Goal: Transaction & Acquisition: Purchase product/service

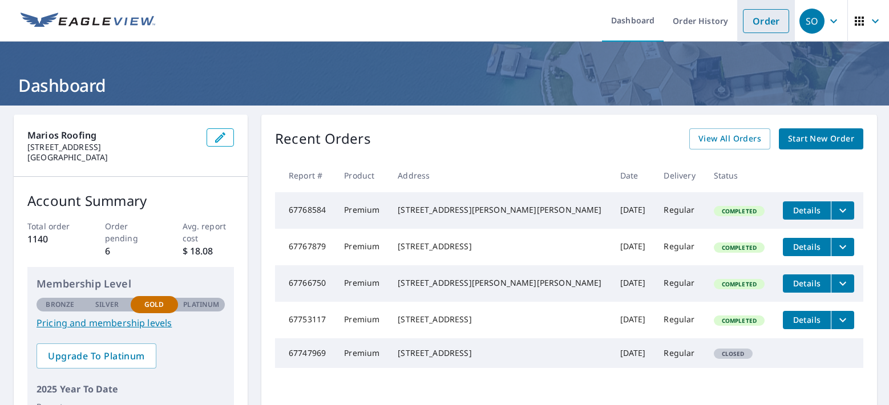
click at [765, 9] on link "Order" at bounding box center [766, 21] width 46 height 24
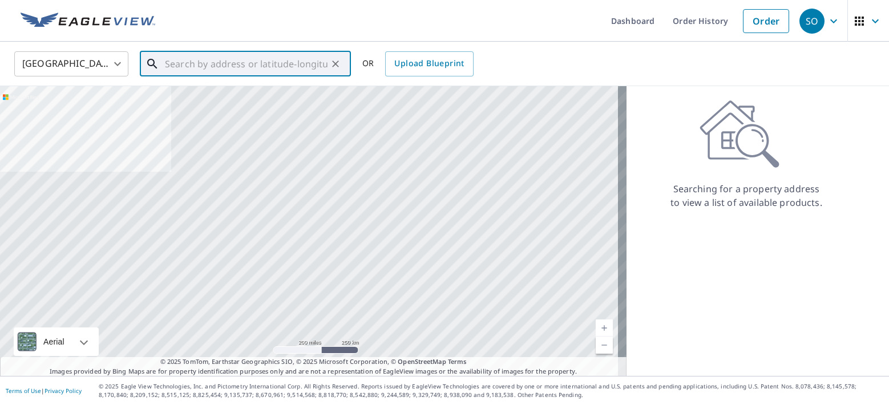
click at [224, 66] on input "text" at bounding box center [246, 64] width 163 height 32
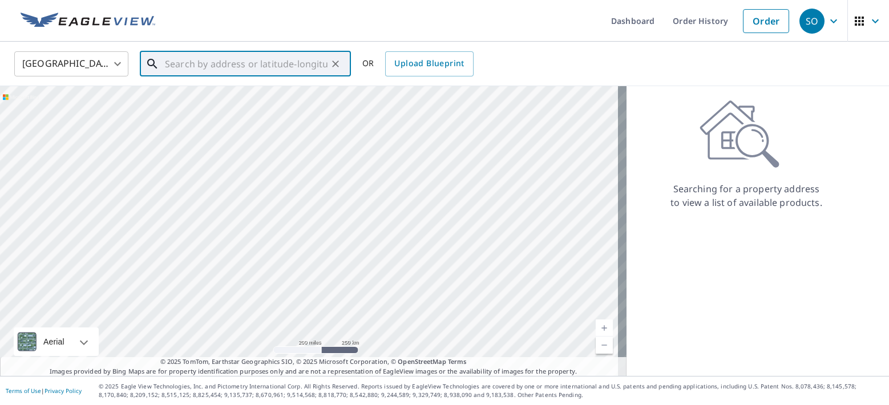
paste input "[STREET_ADDRESS][PERSON_NAME]"
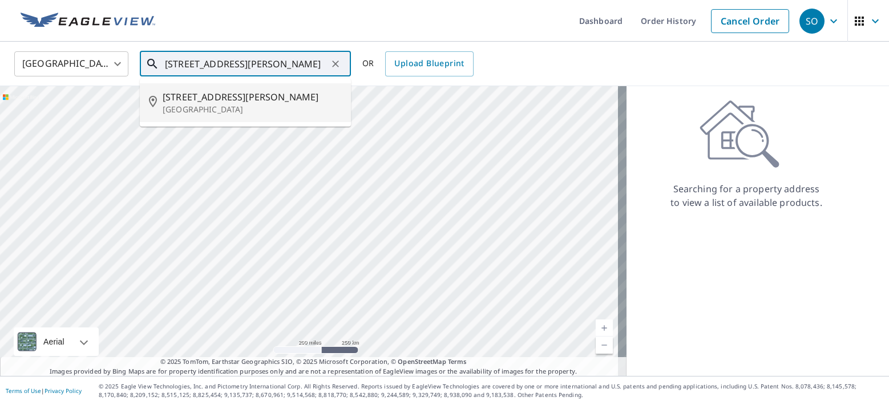
click at [217, 96] on span "[STREET_ADDRESS][PERSON_NAME]" at bounding box center [252, 97] width 179 height 14
type input "[STREET_ADDRESS][PERSON_NAME][PERSON_NAME]"
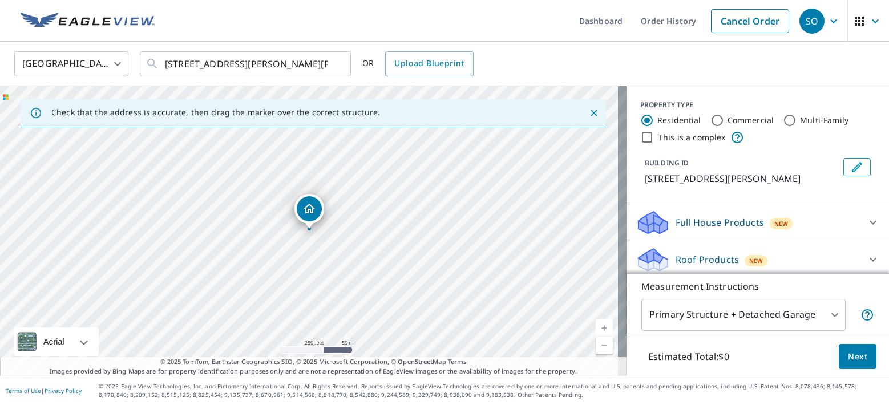
scroll to position [70, 0]
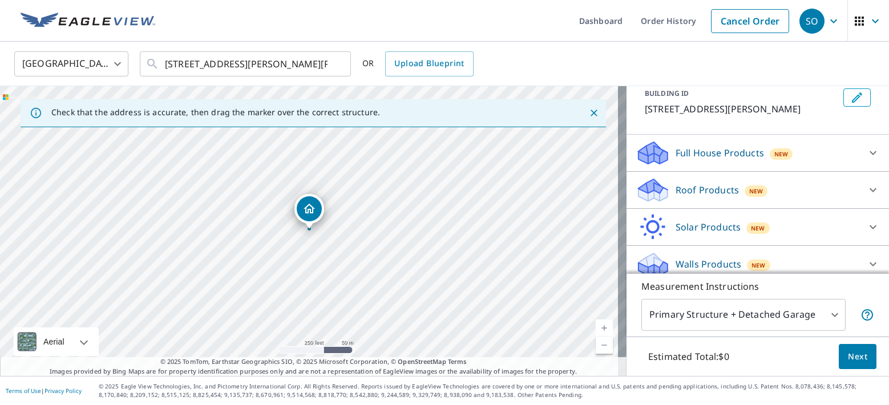
click at [691, 191] on p "Roof Products" at bounding box center [706, 190] width 63 height 14
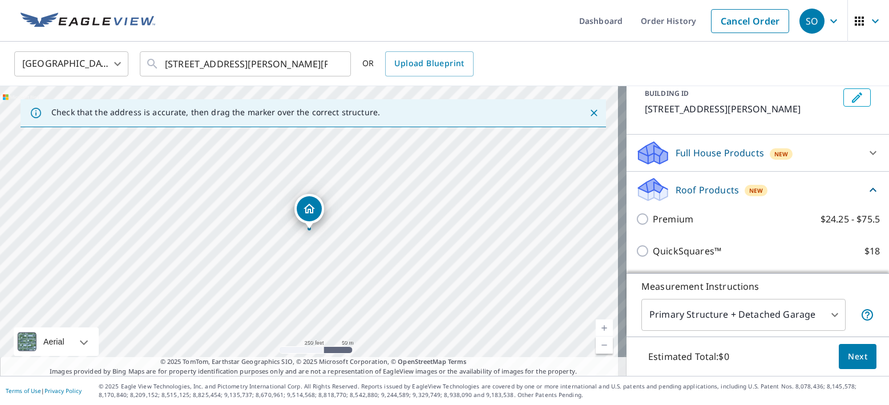
click at [699, 226] on div "Premium $24.25 - $75.5" at bounding box center [757, 219] width 244 height 32
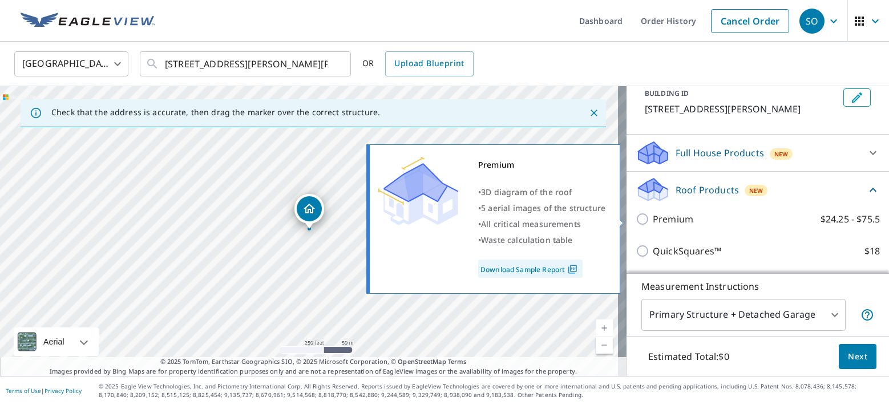
click at [641, 219] on input "Premium $24.25 - $75.5" at bounding box center [643, 219] width 17 height 14
checkbox input "true"
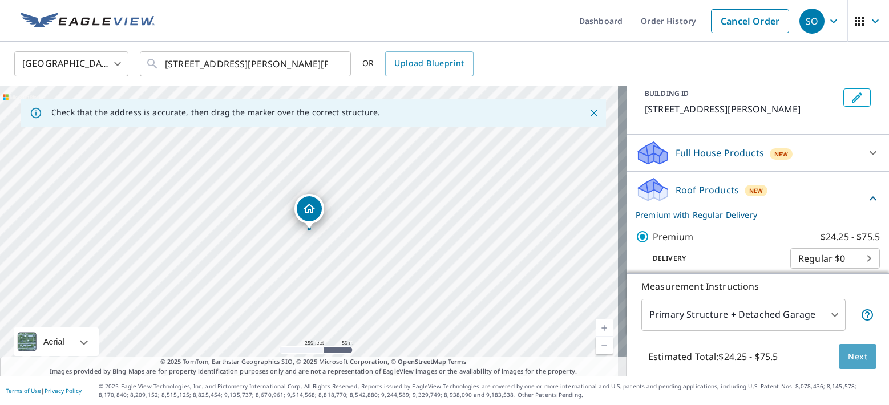
click at [838, 356] on button "Next" at bounding box center [857, 357] width 38 height 26
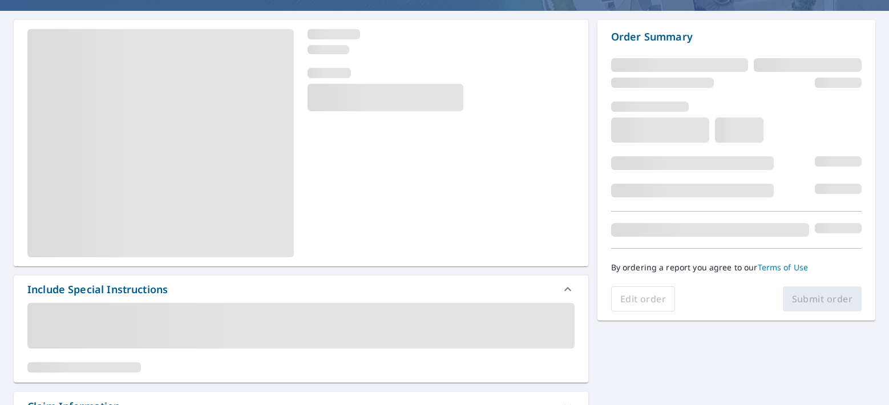
scroll to position [191, 0]
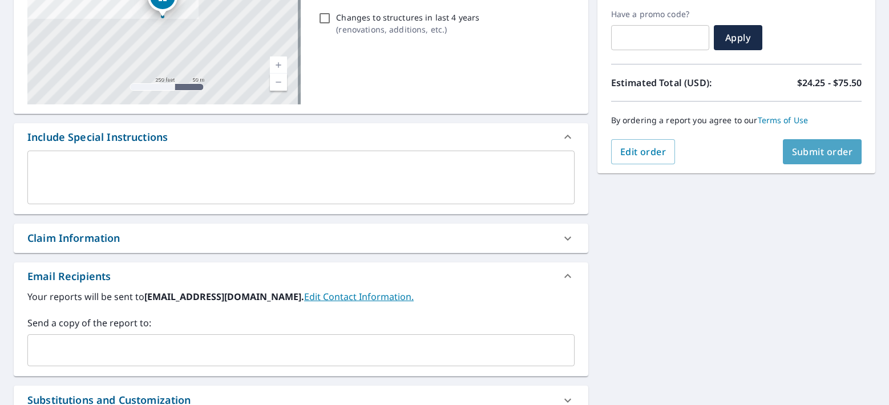
click at [797, 151] on span "Submit order" at bounding box center [822, 151] width 61 height 13
